Goal: Information Seeking & Learning: Learn about a topic

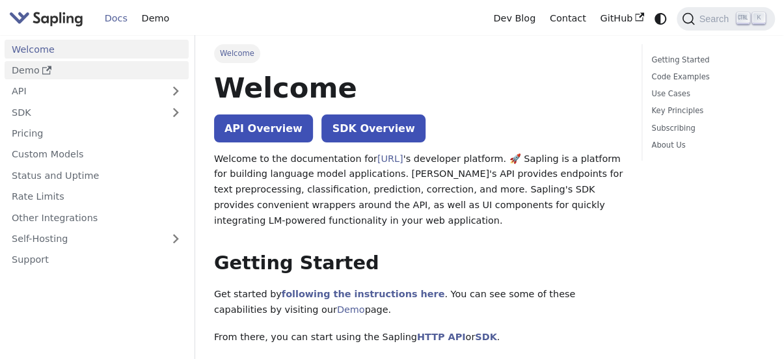
click at [23, 68] on link "Demo" at bounding box center [97, 70] width 184 height 19
